Goal: Information Seeking & Learning: Learn about a topic

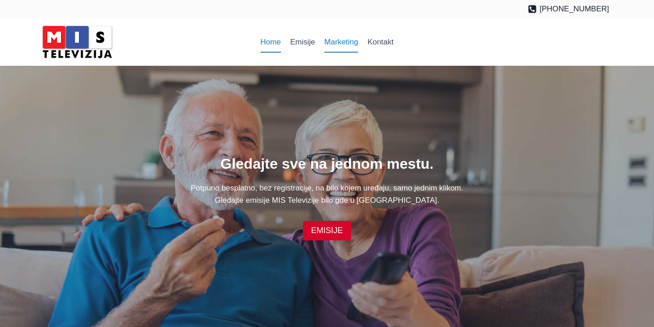
click at [334, 41] on link "Marketing" at bounding box center [341, 42] width 43 height 22
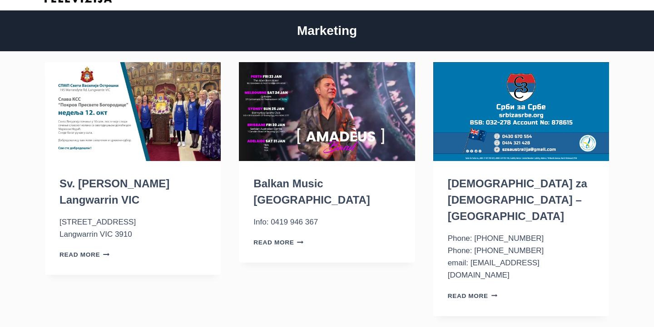
scroll to position [53, 0]
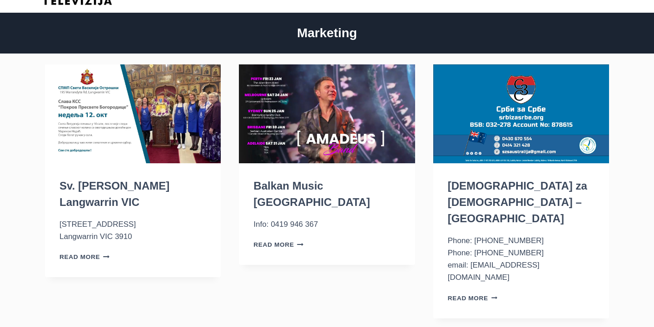
click at [343, 148] on img "Balkan Music Australia" at bounding box center [327, 113] width 176 height 99
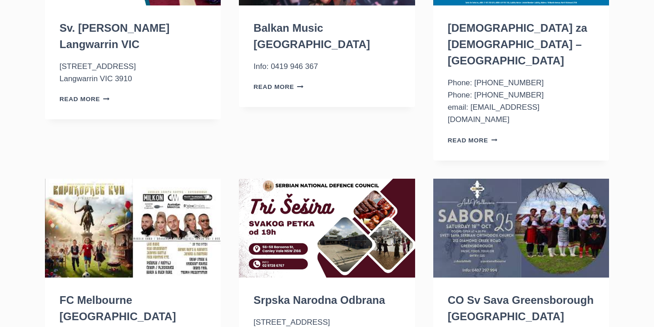
scroll to position [224, 0]
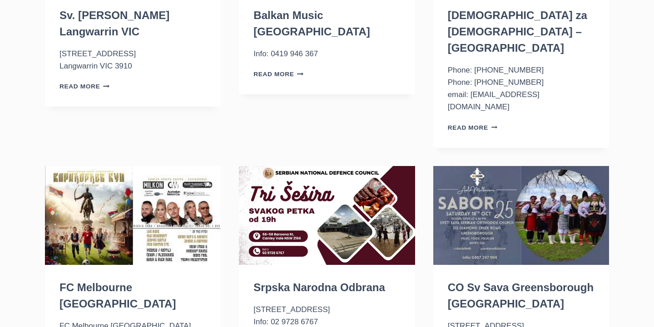
click at [491, 209] on img "CO Sv Sava Greensborough VIC" at bounding box center [521, 215] width 176 height 99
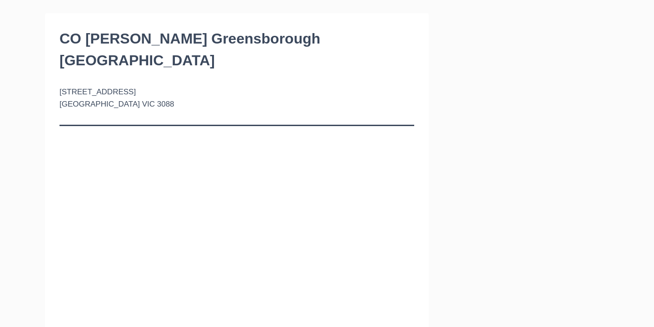
scroll to position [90, 0]
